Goal: Information Seeking & Learning: Find specific fact

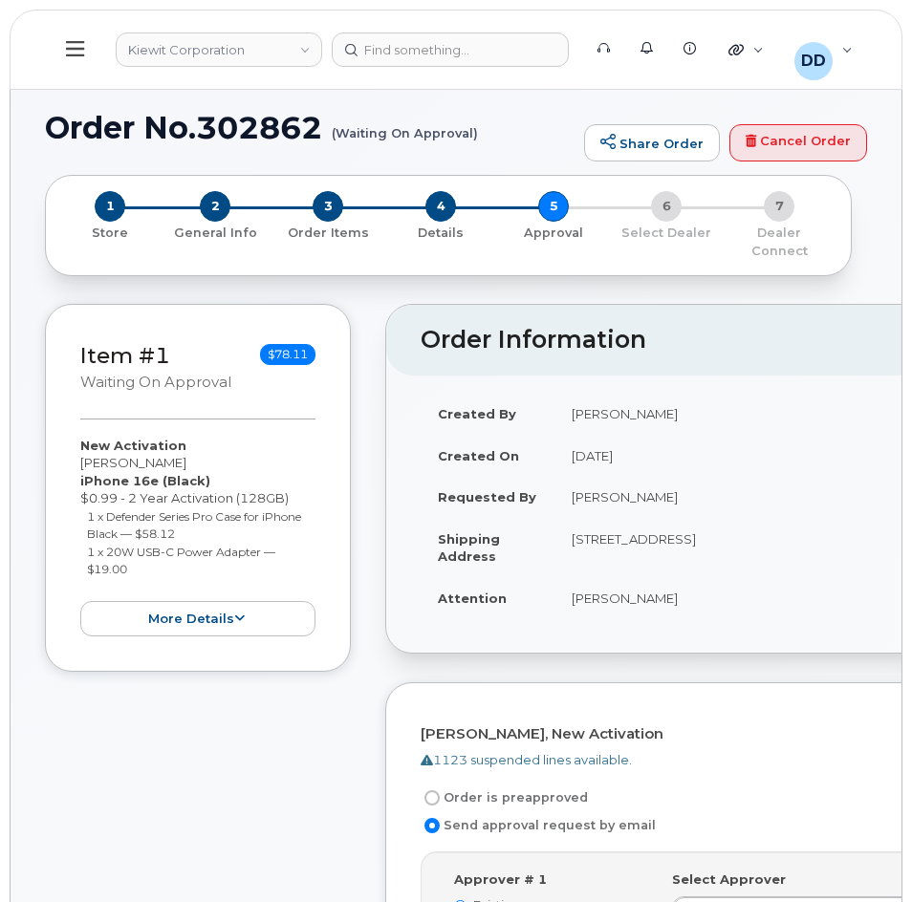
click at [83, 49] on icon at bounding box center [75, 48] width 18 height 15
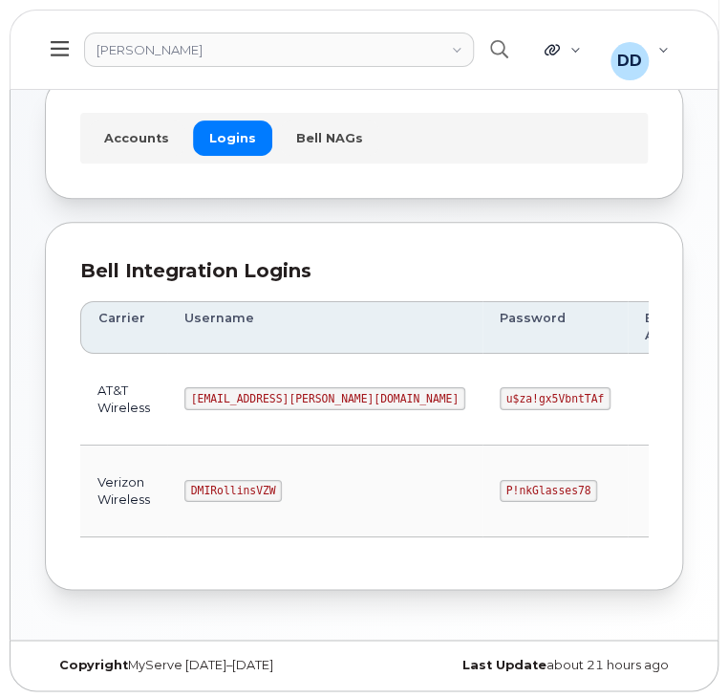
scroll to position [106, 0]
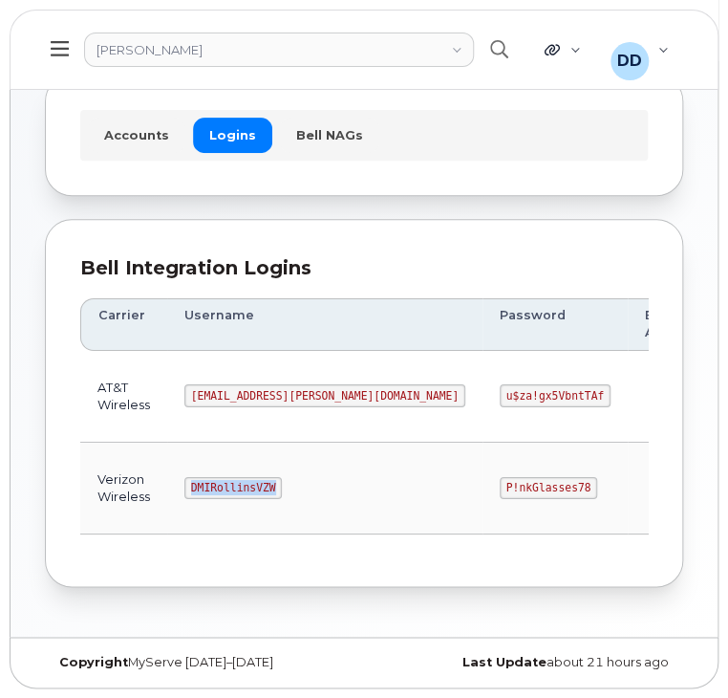
drag, startPoint x: 276, startPoint y: 479, endPoint x: 180, endPoint y: 483, distance: 96.6
click at [180, 483] on td "DMIRollinsVZW" at bounding box center [324, 488] width 315 height 92
copy code "DMIRollinsVZW"
drag, startPoint x: 438, startPoint y: 483, endPoint x: 347, endPoint y: 486, distance: 90.9
click at [483, 486] on td "P!nkGlasses78" at bounding box center [555, 488] width 145 height 92
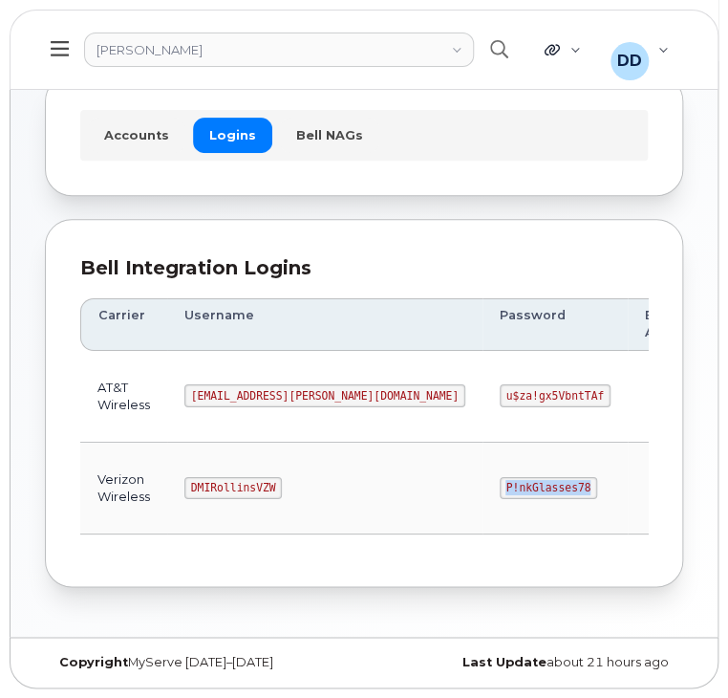
copy code "P!nkGlasses78"
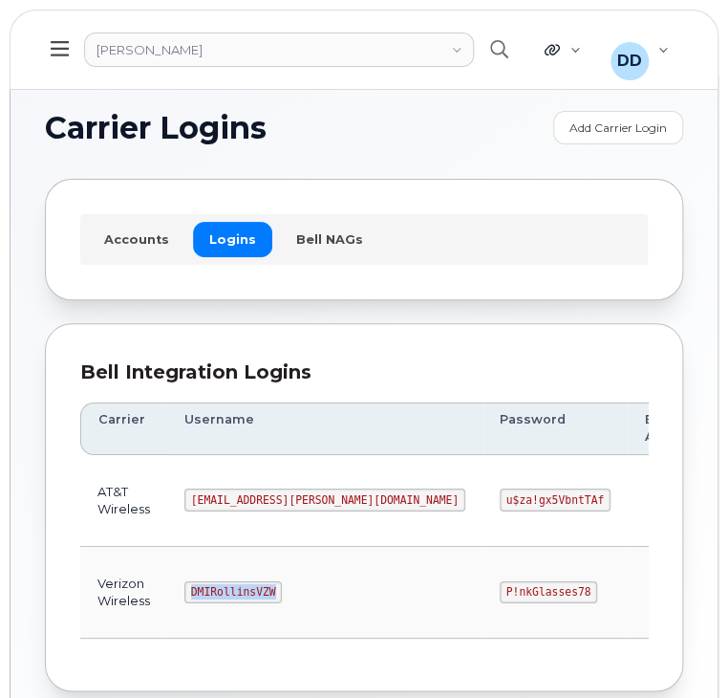
drag, startPoint x: 271, startPoint y: 590, endPoint x: 188, endPoint y: 594, distance: 83.3
click at [188, 594] on code "DMIRollinsVZW" at bounding box center [232, 592] width 97 height 23
copy code "DMIRollinsVZW"
drag, startPoint x: 388, startPoint y: 594, endPoint x: 340, endPoint y: 597, distance: 47.9
click at [483, 597] on td "P!nkGlasses78" at bounding box center [555, 593] width 145 height 92
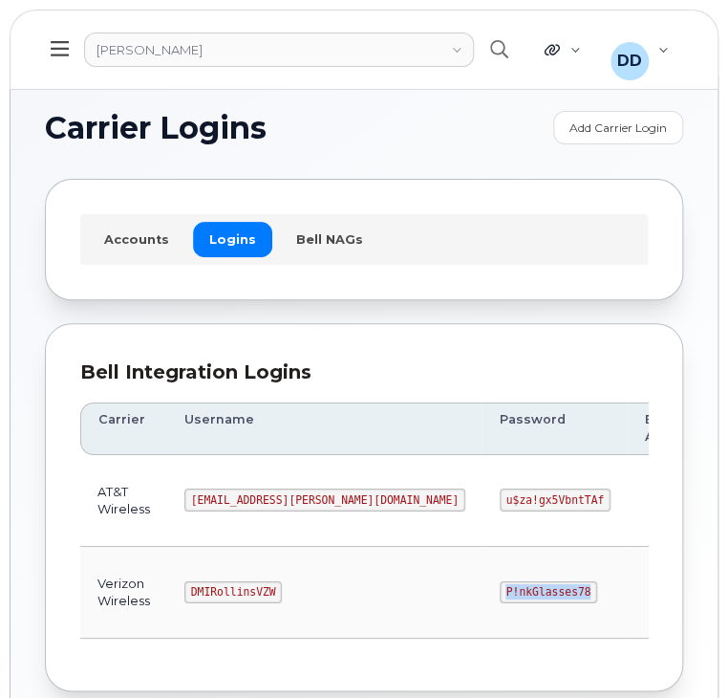
copy code "P!nkGlasses78"
drag, startPoint x: 311, startPoint y: 493, endPoint x: 181, endPoint y: 505, distance: 130.5
click at [181, 505] on td "MS-Rollins@dminc.com" at bounding box center [324, 501] width 315 height 92
copy code "MS-Rollins@dminc.com"
drag, startPoint x: 443, startPoint y: 501, endPoint x: 355, endPoint y: 506, distance: 88.1
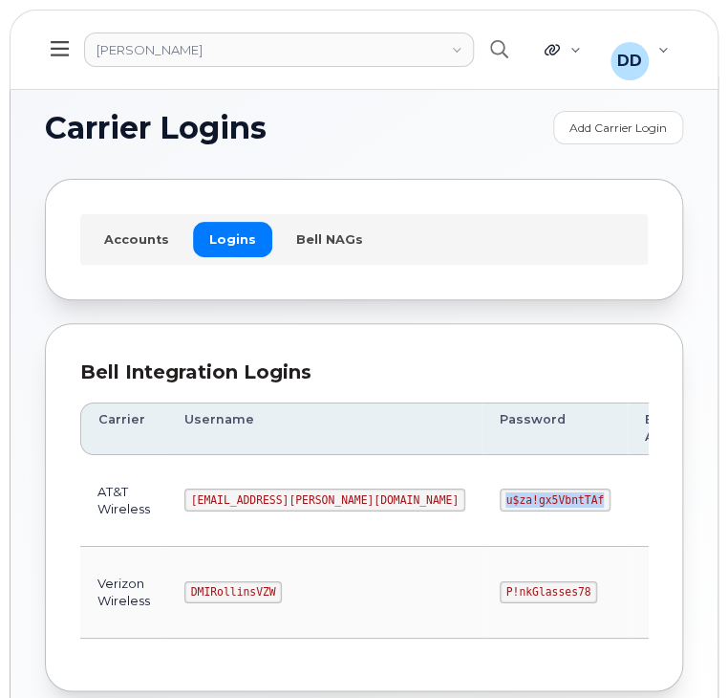
click at [500, 506] on code "u$za!gx5VbntTAf" at bounding box center [555, 499] width 111 height 23
copy code "u$za!gx5VbntTAf"
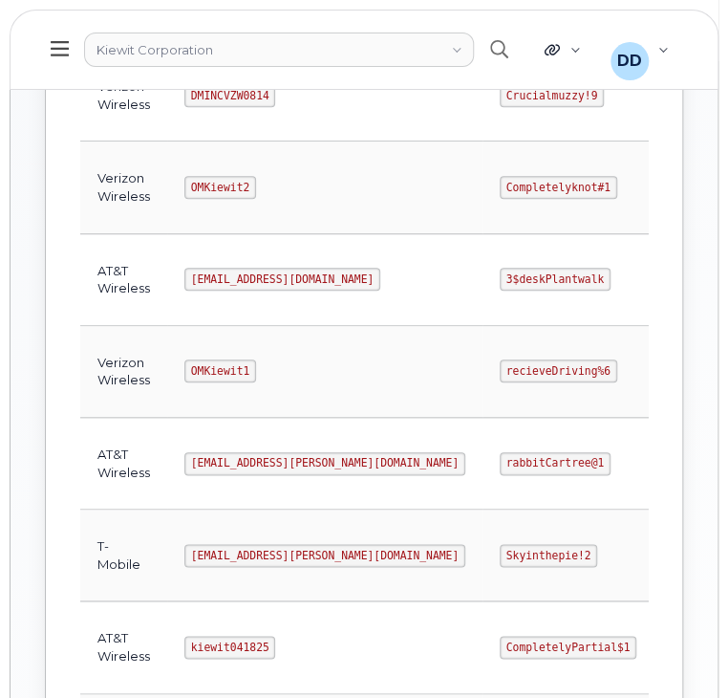
scroll to position [620, 0]
drag, startPoint x: 306, startPoint y: 455, endPoint x: 183, endPoint y: 459, distance: 122.4
click at [184, 459] on code "[EMAIL_ADDRESS][PERSON_NAME][DOMAIN_NAME]" at bounding box center [324, 462] width 281 height 23
copy code "[EMAIL_ADDRESS][PERSON_NAME][DOMAIN_NAME]"
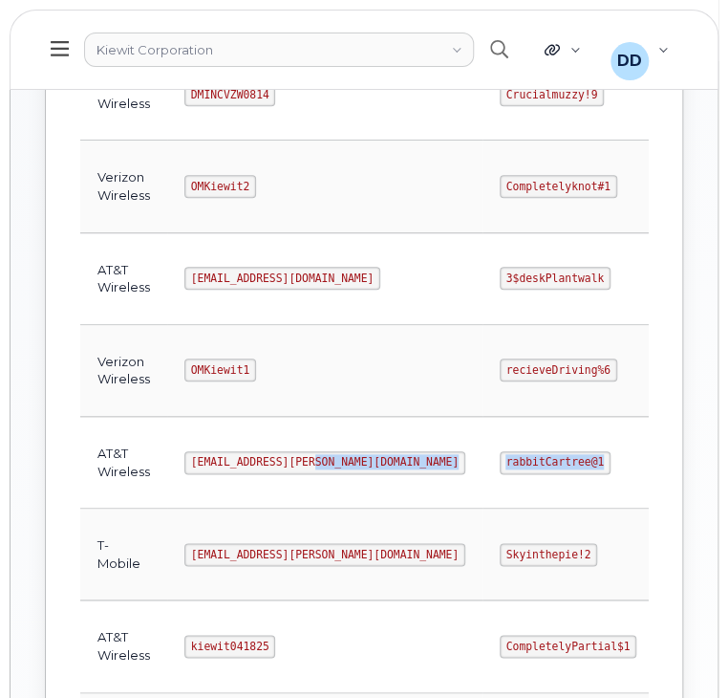
drag, startPoint x: 511, startPoint y: 455, endPoint x: 390, endPoint y: 469, distance: 122.2
click at [390, 469] on tr "AT&T Wireless [EMAIL_ADDRESS][PERSON_NAME][DOMAIN_NAME] rabbitCartree@1 2872370…" at bounding box center [535, 463] width 910 height 92
copy tr "rabbitCartree@1"
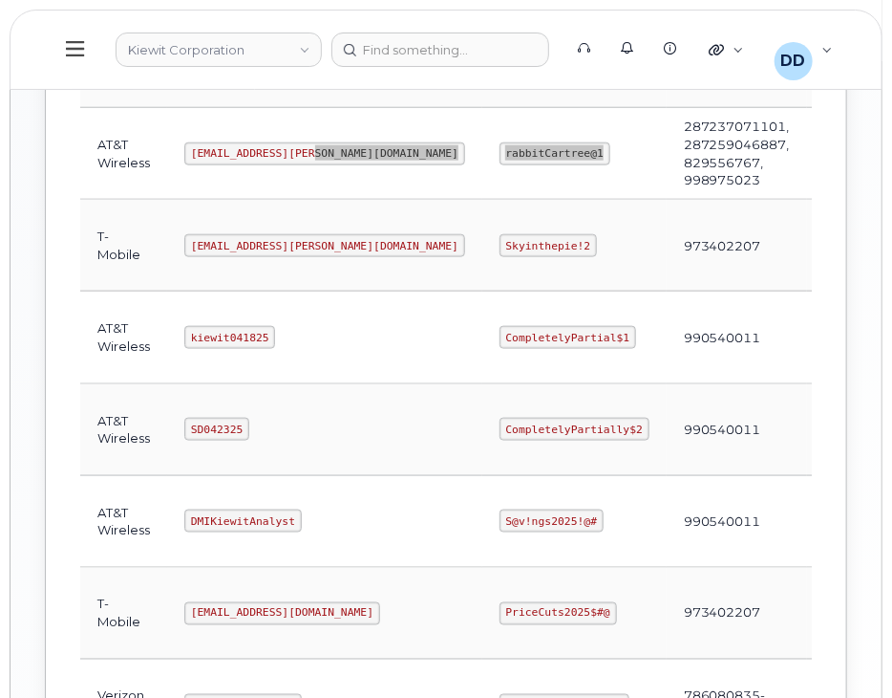
scroll to position [936, 0]
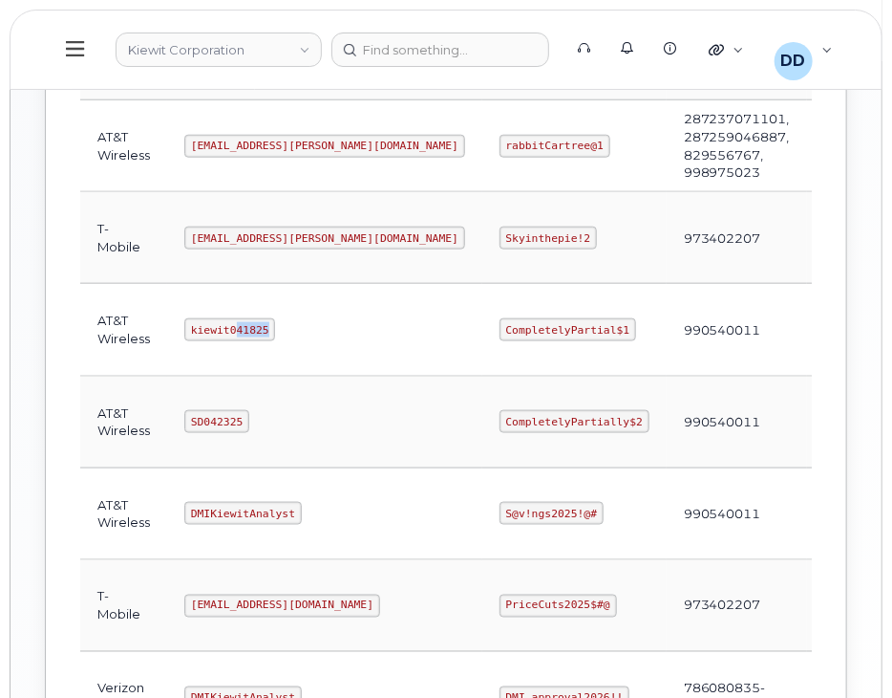
drag, startPoint x: 263, startPoint y: 322, endPoint x: 229, endPoint y: 323, distance: 33.5
click at [229, 323] on code "kiewit041825" at bounding box center [229, 329] width 91 height 23
click at [696, 319] on td "990540011" at bounding box center [737, 330] width 140 height 92
drag, startPoint x: 259, startPoint y: 322, endPoint x: 182, endPoint y: 327, distance: 77.5
click at [182, 327] on td "kiewit041825" at bounding box center [324, 330] width 315 height 92
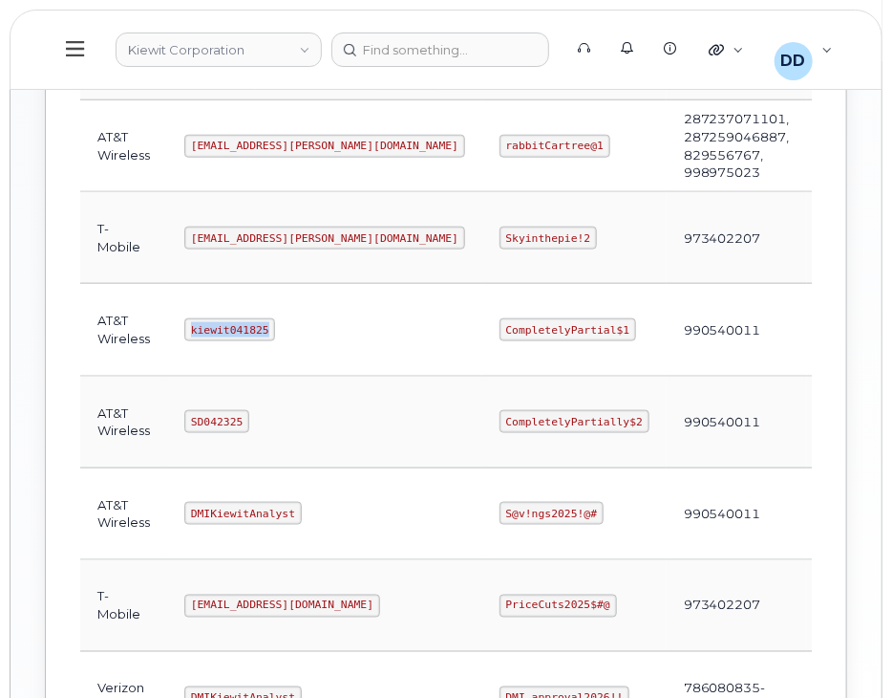
copy code "kiewit041825"
drag, startPoint x: 528, startPoint y: 322, endPoint x: 385, endPoint y: 332, distance: 143.6
click at [385, 332] on tr "AT&T Wireless kiewit041825 CompletelyPartial$1 990540011 Edit Delete" at bounding box center [535, 330] width 910 height 92
copy tr "CompletelyPartial$1"
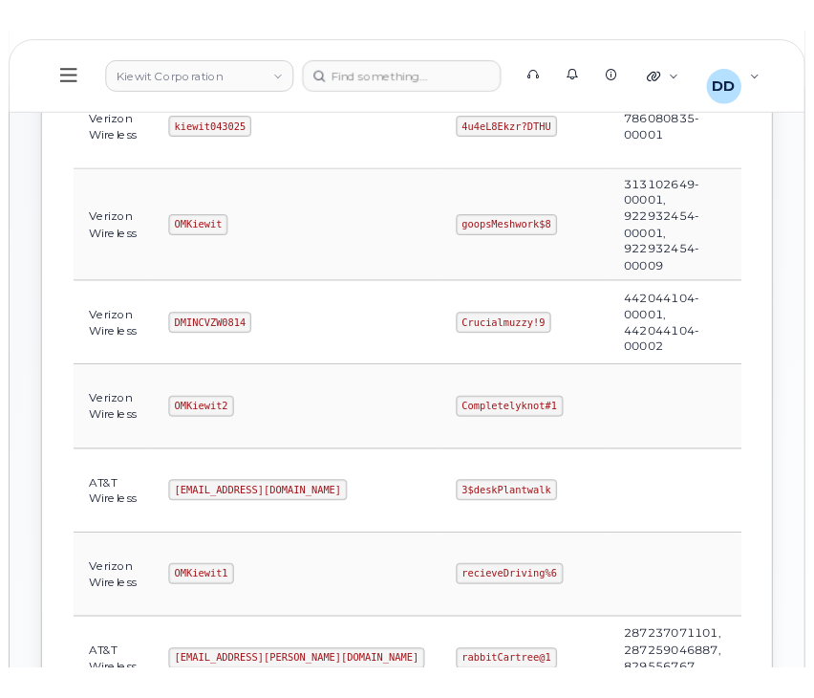
scroll to position [401, 0]
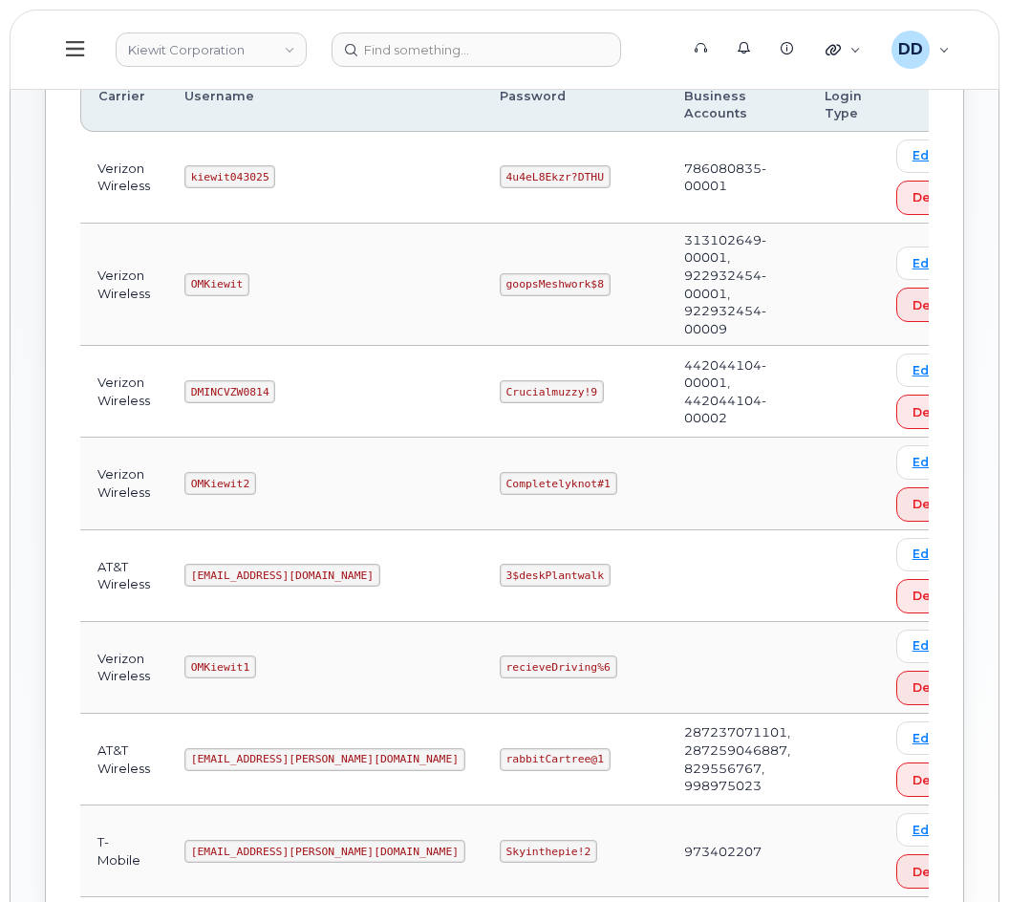
scroll to position [310, 0]
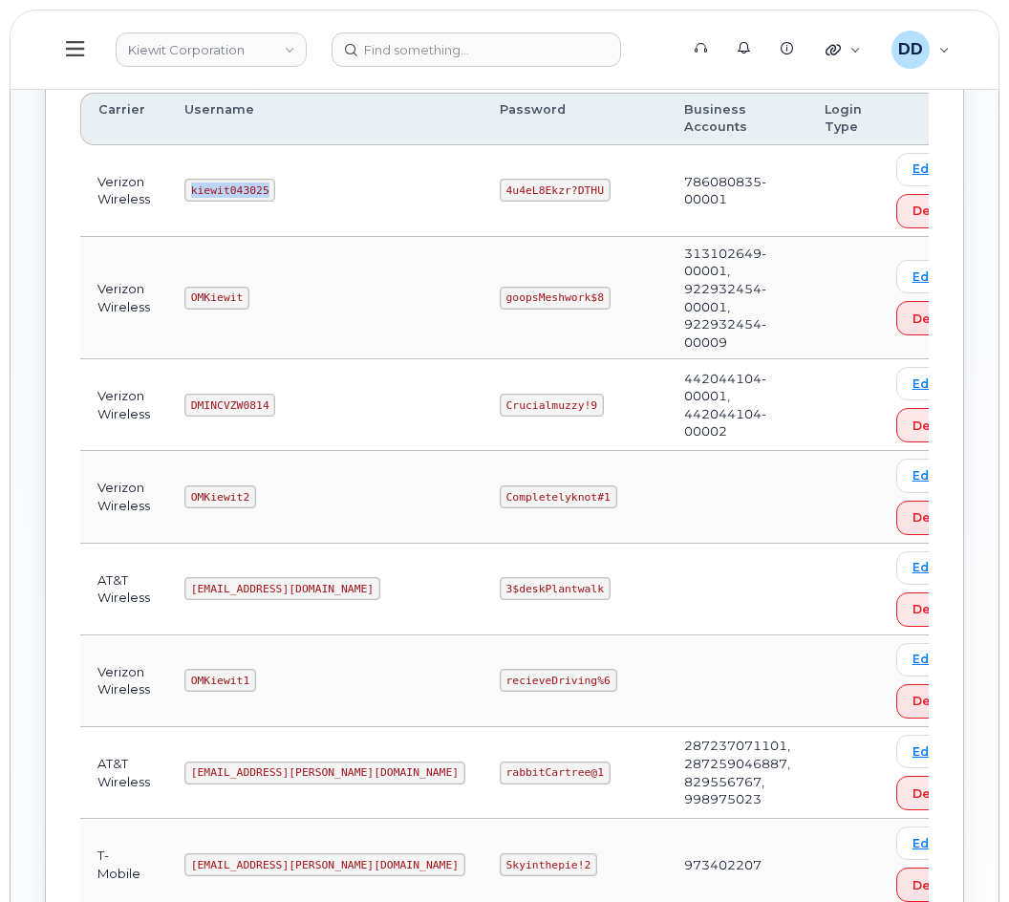
drag, startPoint x: 268, startPoint y: 188, endPoint x: 191, endPoint y: 188, distance: 76.4
click at [191, 188] on code "kiewit043025" at bounding box center [229, 190] width 91 height 23
copy code "kiewit043025"
drag, startPoint x: 513, startPoint y: 189, endPoint x: 420, endPoint y: 194, distance: 92.8
click at [500, 194] on code "4u4eL8Ekzr?DTHU" at bounding box center [555, 190] width 111 height 23
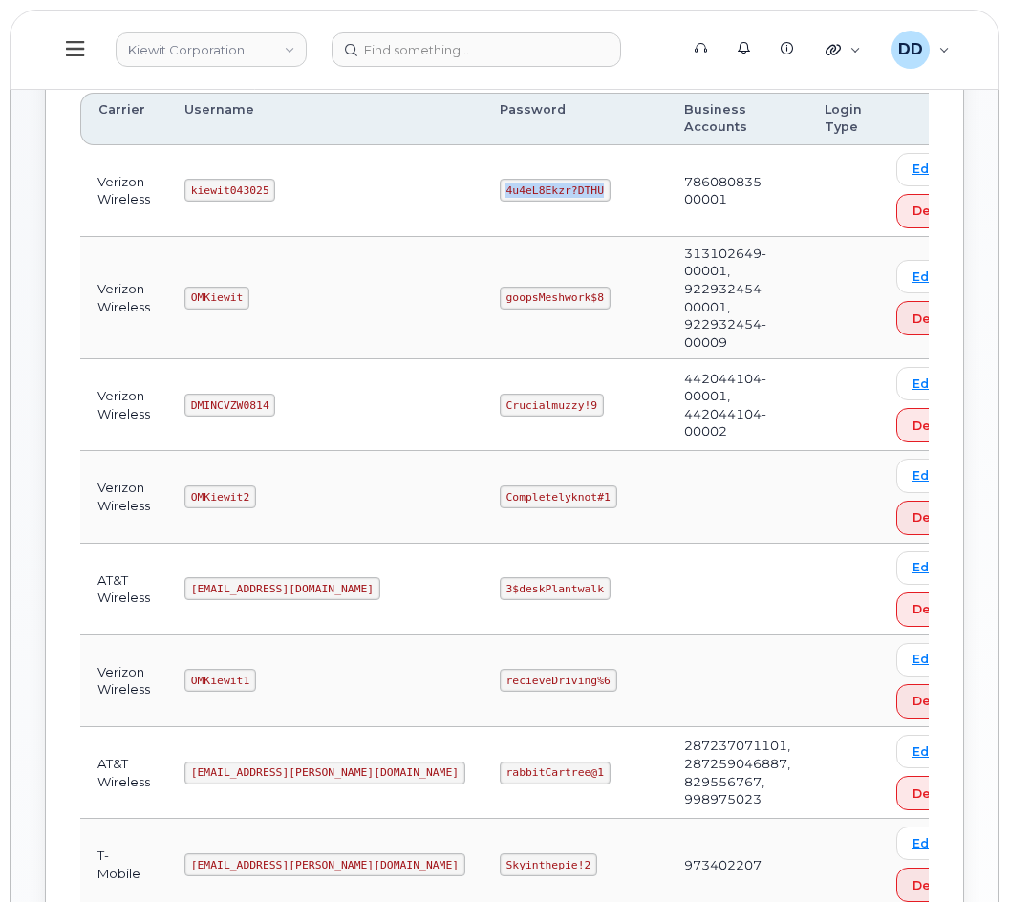
copy code "4u4eL8Ekzr?DTHU"
